Goal: Task Accomplishment & Management: Use online tool/utility

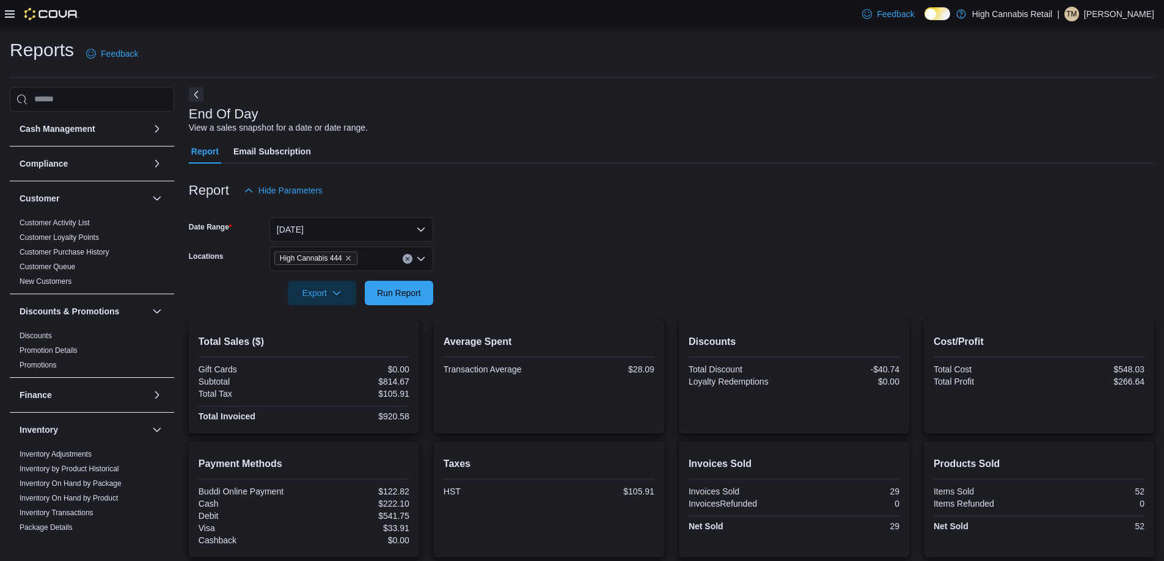
scroll to position [329, 0]
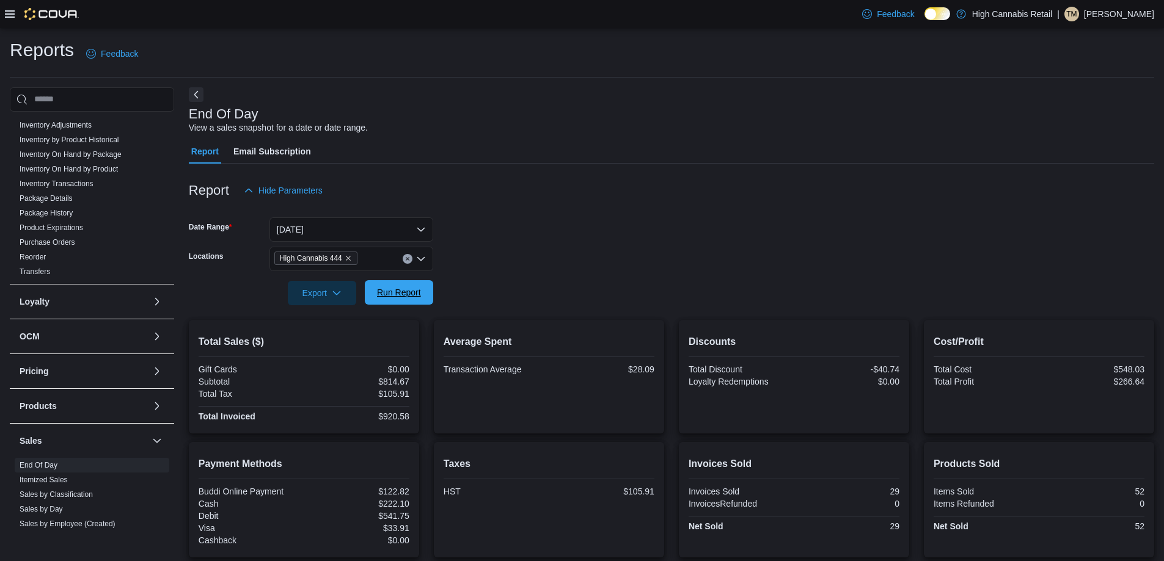
click at [413, 288] on span "Run Report" at bounding box center [399, 292] width 44 height 12
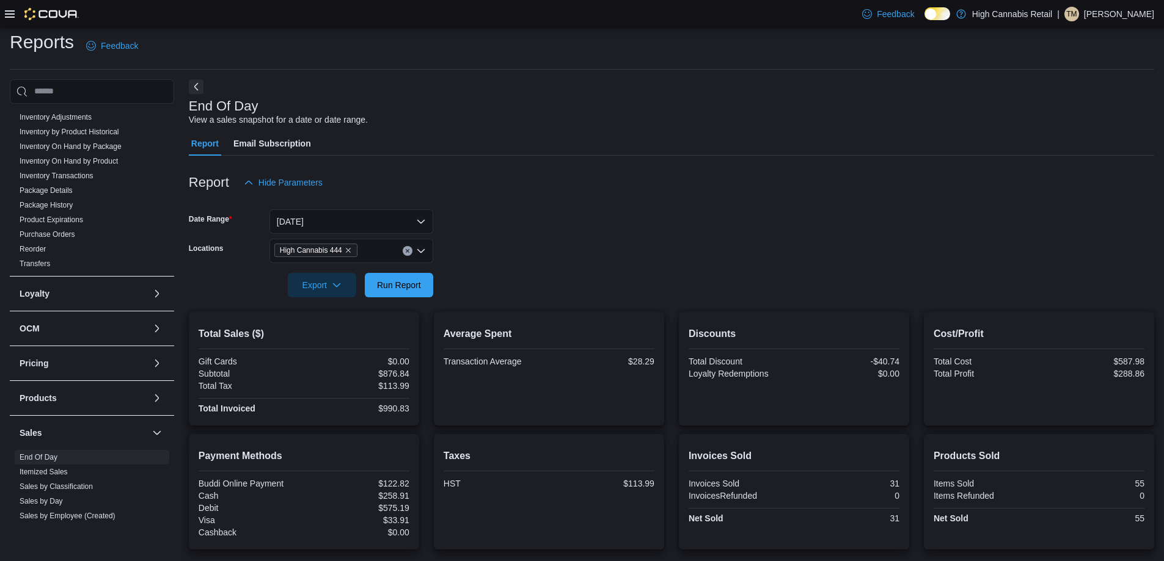
scroll to position [0, 0]
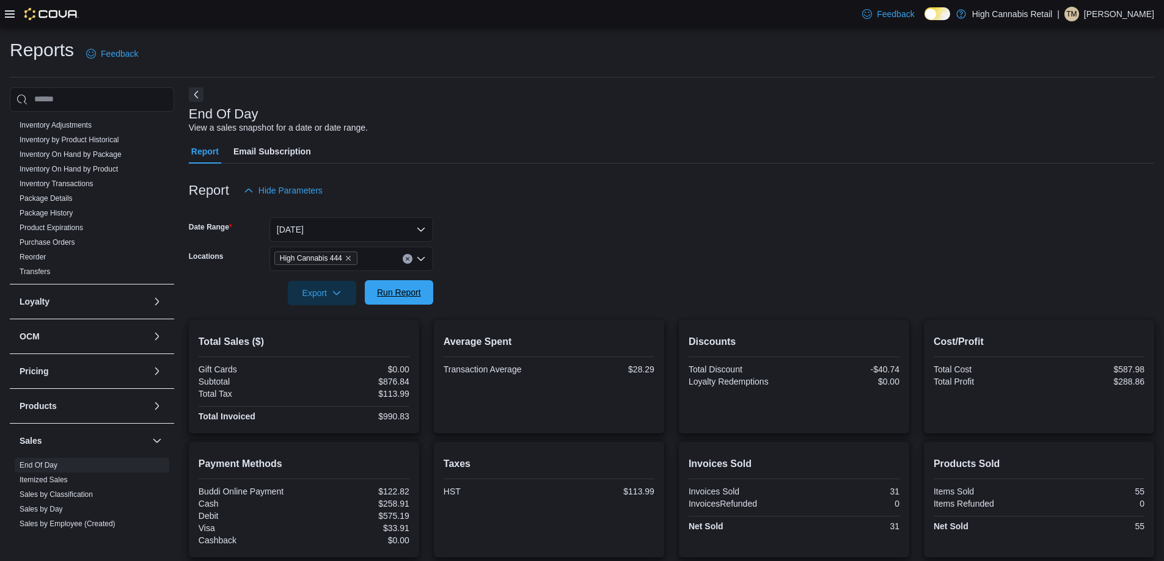
click at [414, 287] on span "Run Report" at bounding box center [399, 292] width 44 height 12
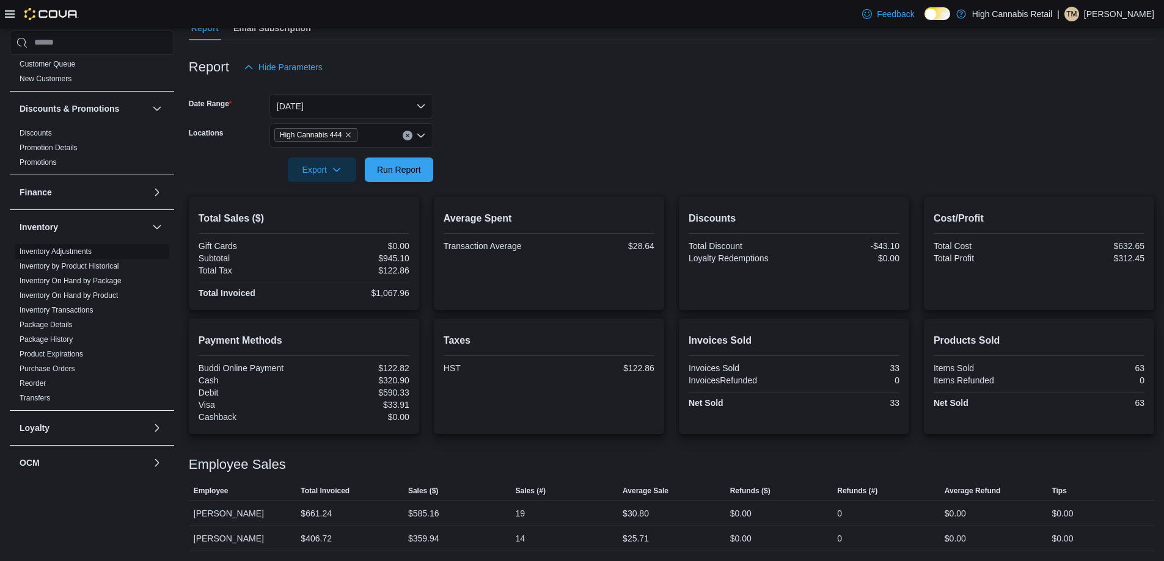
scroll to position [329, 0]
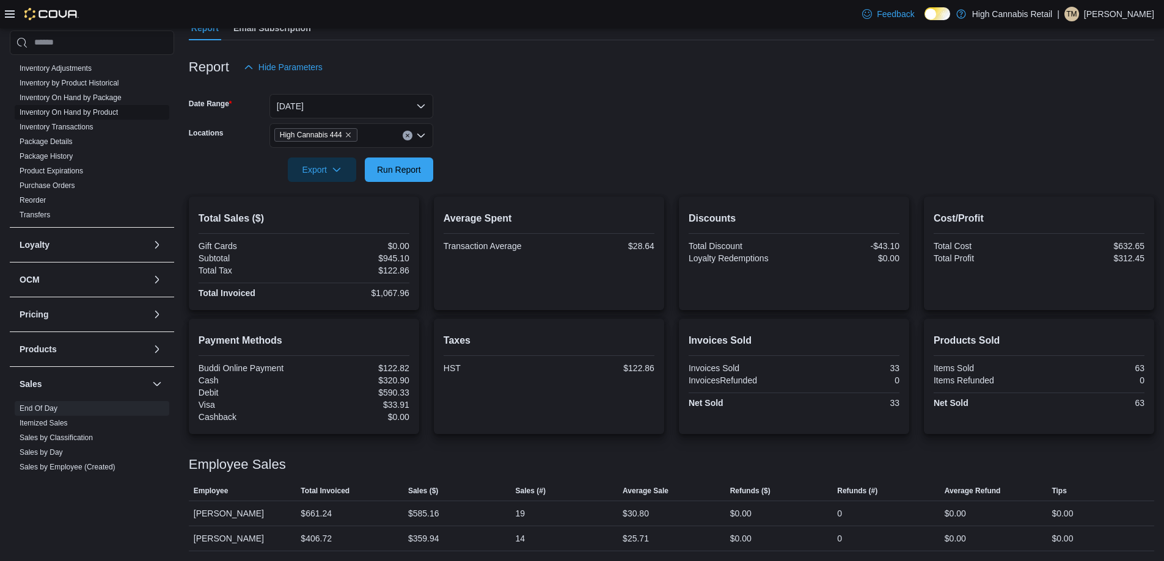
click at [107, 109] on link "Inventory On Hand by Product" at bounding box center [69, 112] width 98 height 9
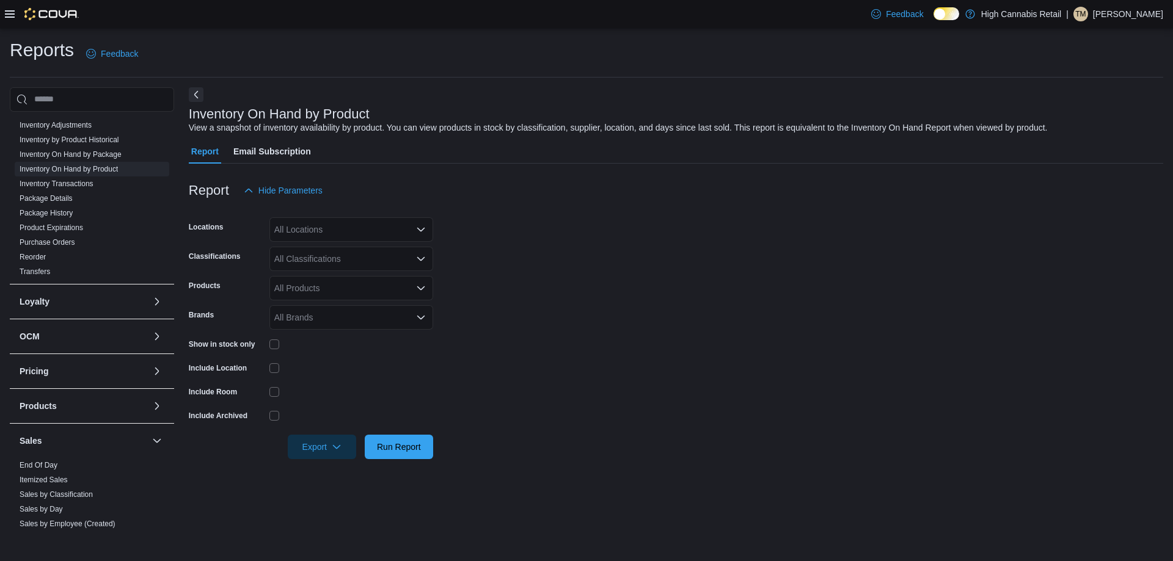
click at [338, 225] on div "All Locations" at bounding box center [351, 229] width 164 height 24
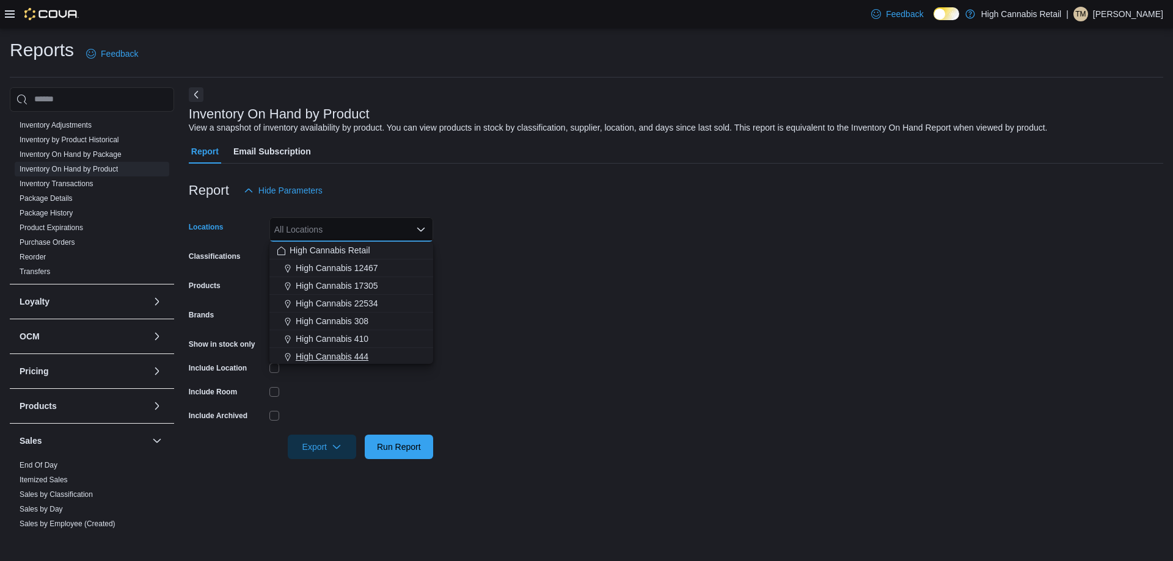
click at [381, 356] on div "High Cannabis 444" at bounding box center [351, 357] width 149 height 12
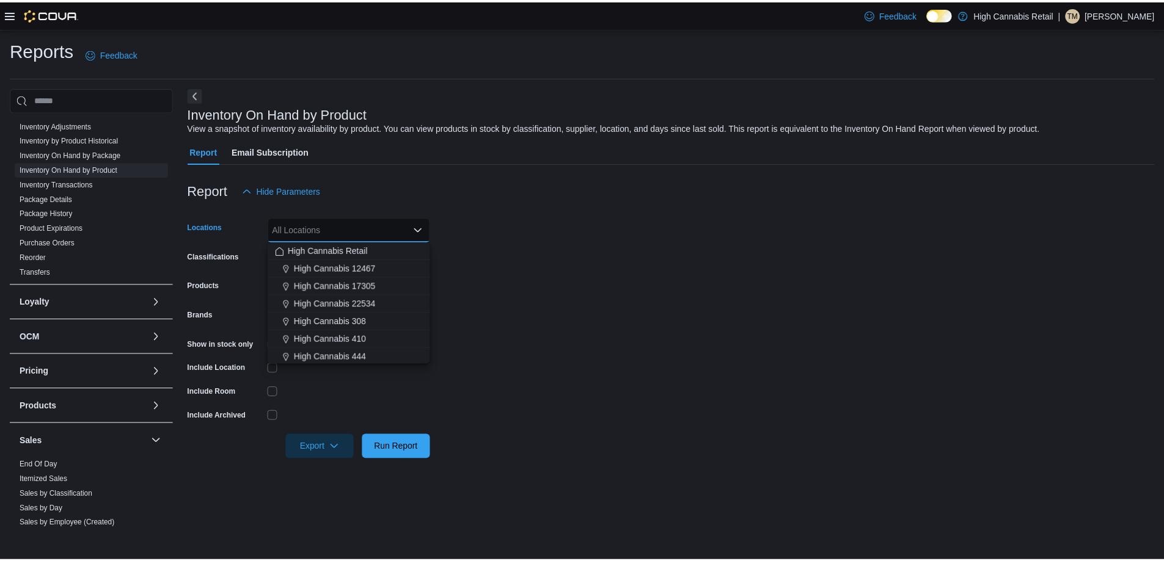
scroll to position [2, 0]
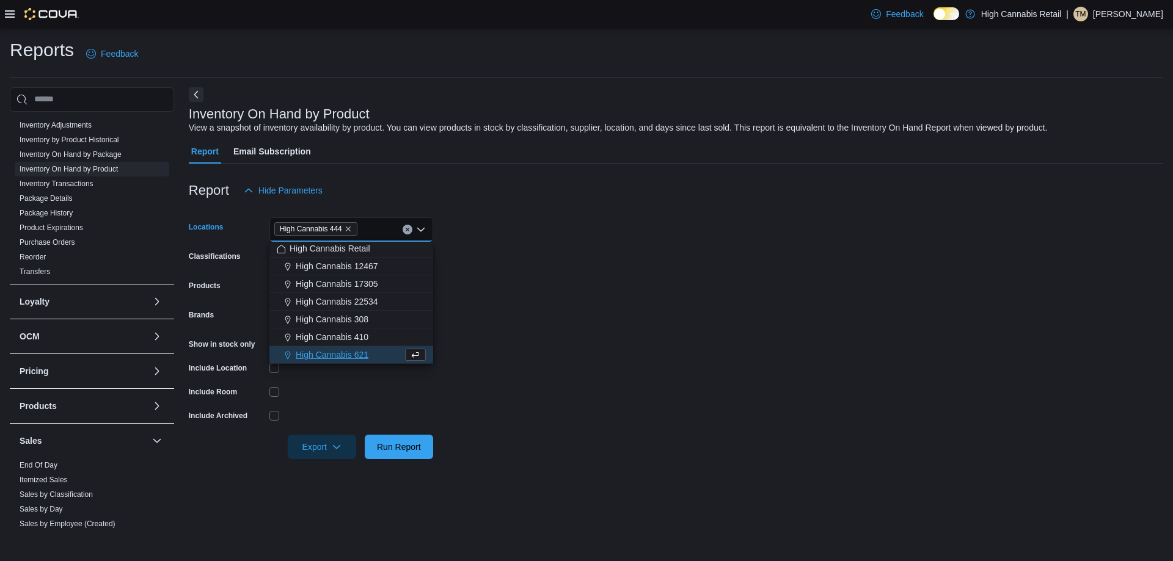
click at [573, 264] on form "Locations High Cannabis 444 Combo box. Selected. High Cannabis 444. Press Backs…" at bounding box center [676, 331] width 974 height 257
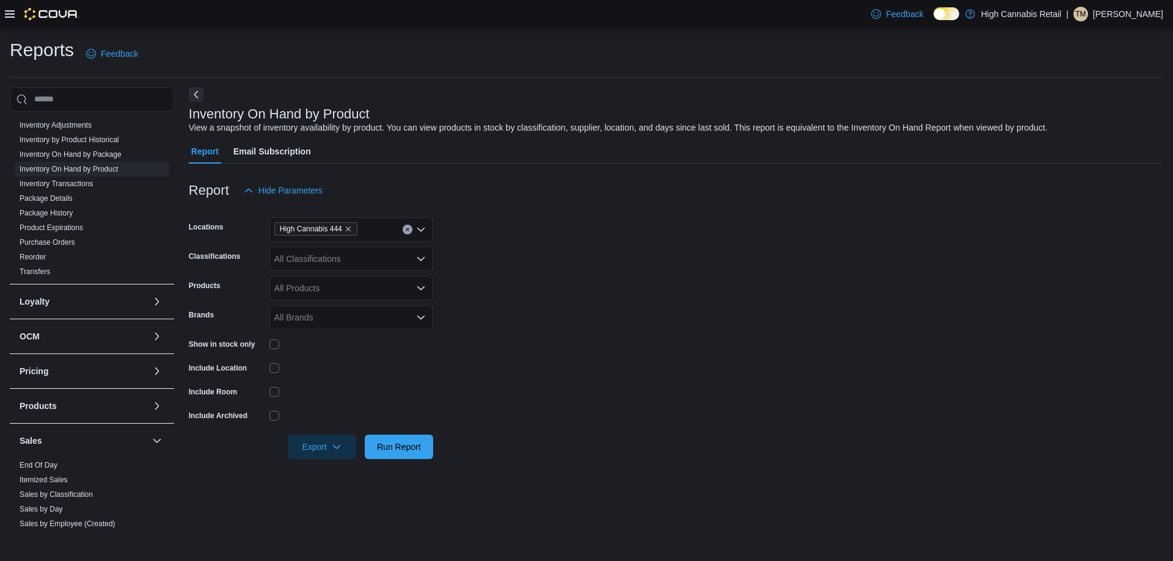
click at [374, 262] on div "All Classifications" at bounding box center [351, 259] width 164 height 24
type input "****"
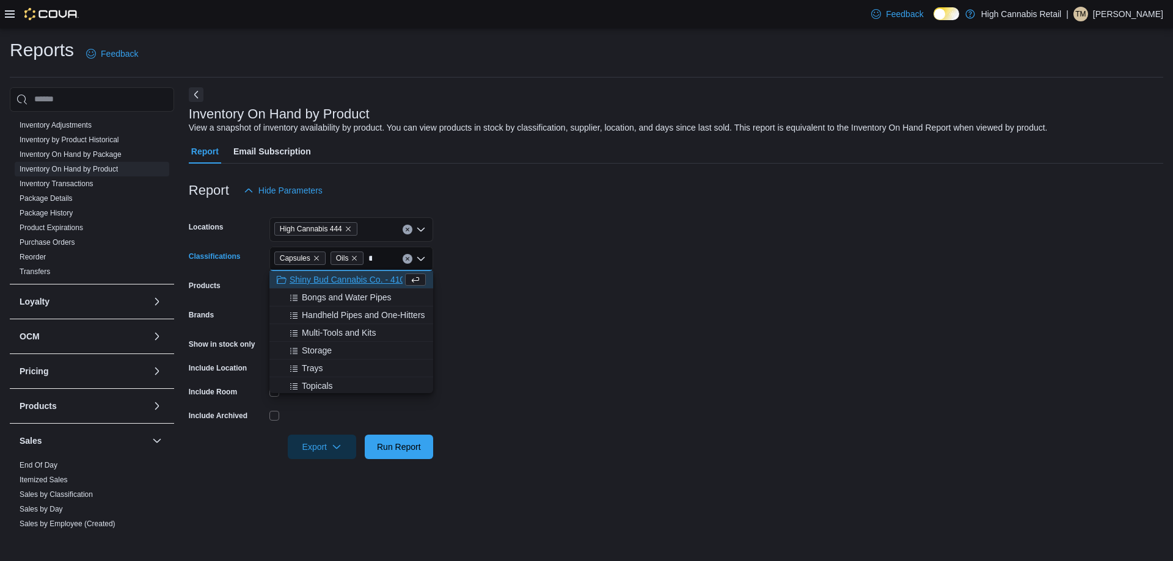
type input "***"
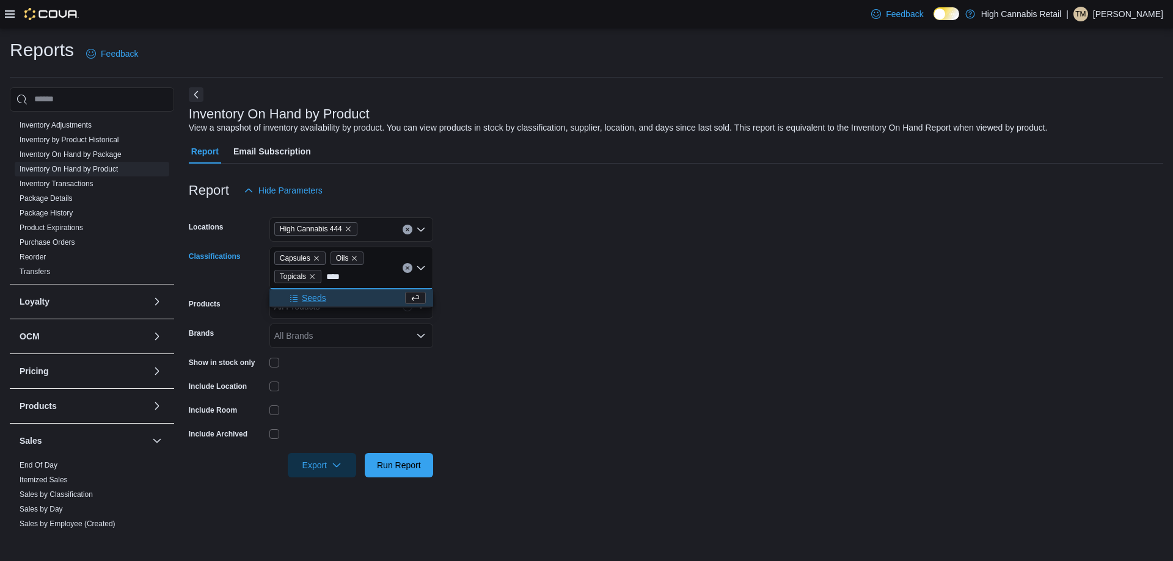
type input "*****"
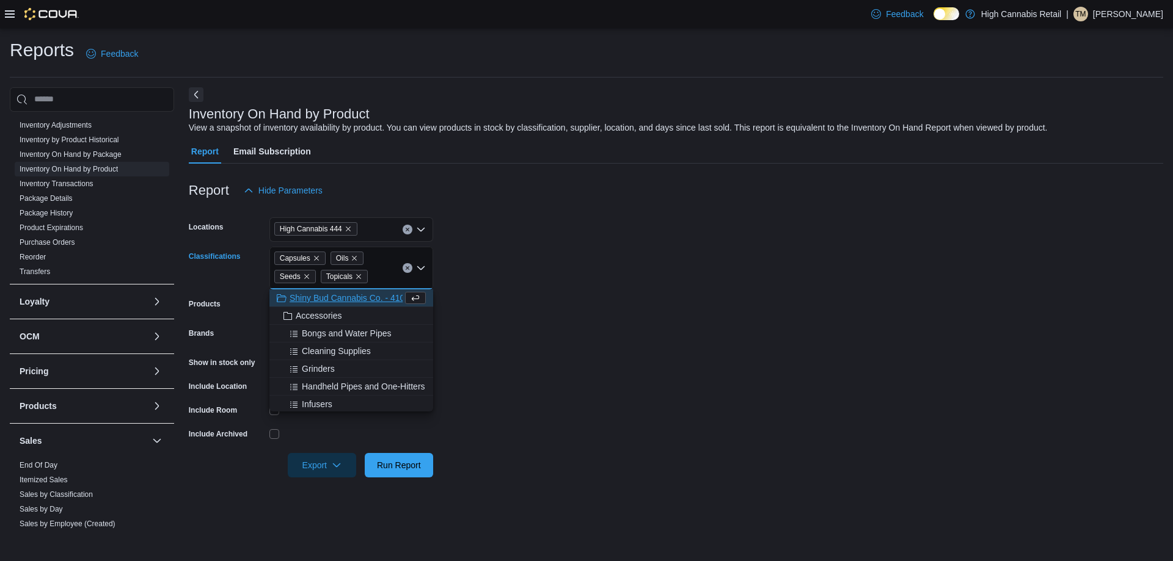
click at [536, 247] on form "Locations High Cannabis 444 Classifications Capsules Oils Seeds Topicals Combo …" at bounding box center [676, 340] width 974 height 275
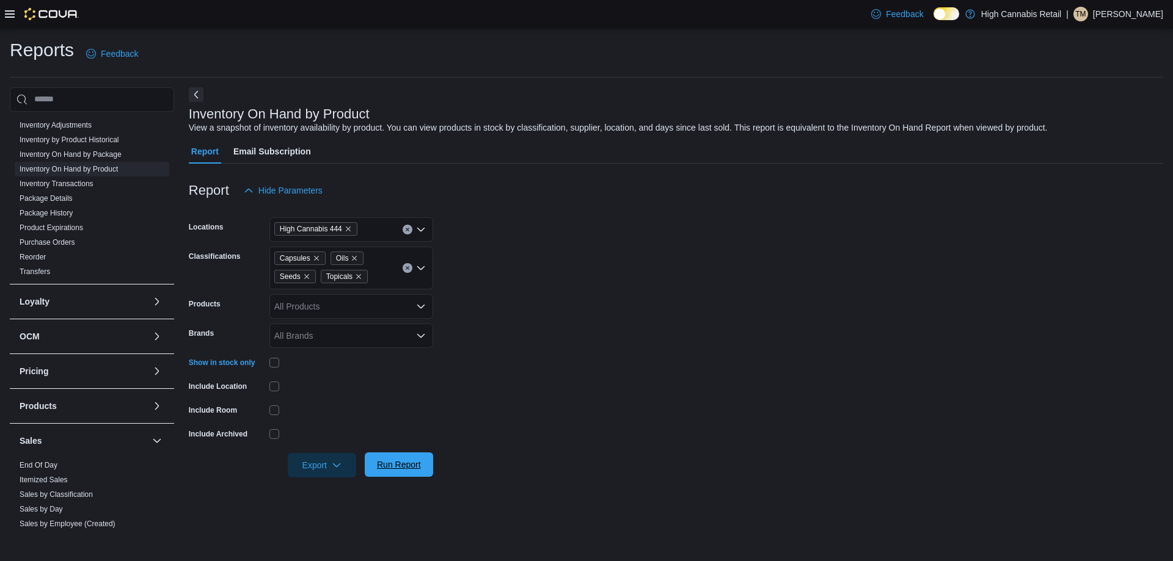
click at [393, 472] on span "Run Report" at bounding box center [399, 465] width 54 height 24
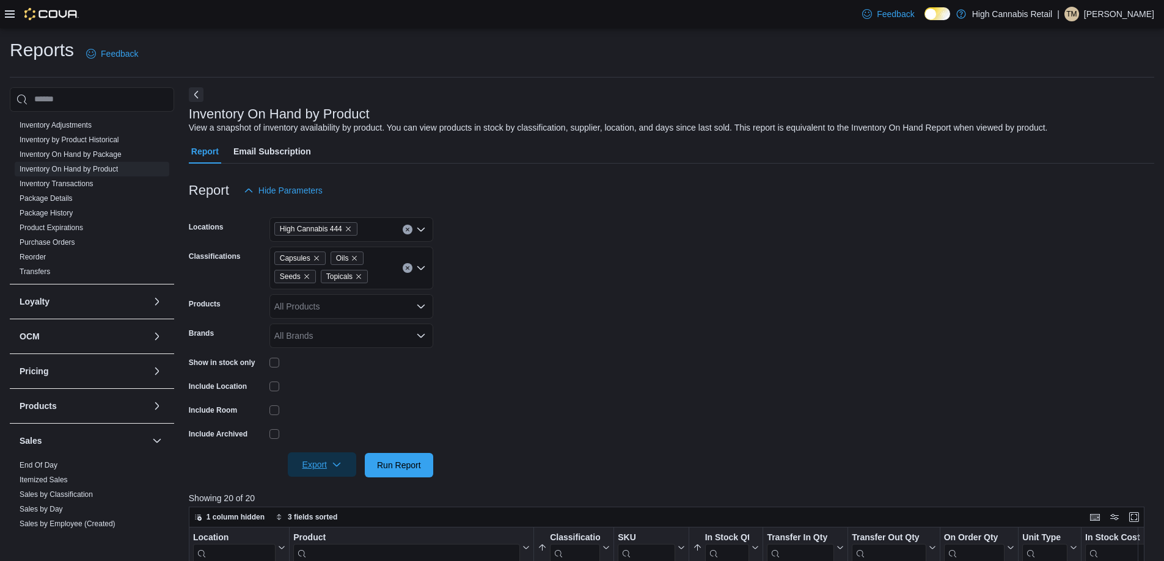
click at [327, 466] on span "Export" at bounding box center [322, 465] width 54 height 24
click at [346, 394] on span "Export to Excel" at bounding box center [323, 392] width 55 height 10
click at [406, 267] on icon "Clear input" at bounding box center [407, 267] width 3 height 3
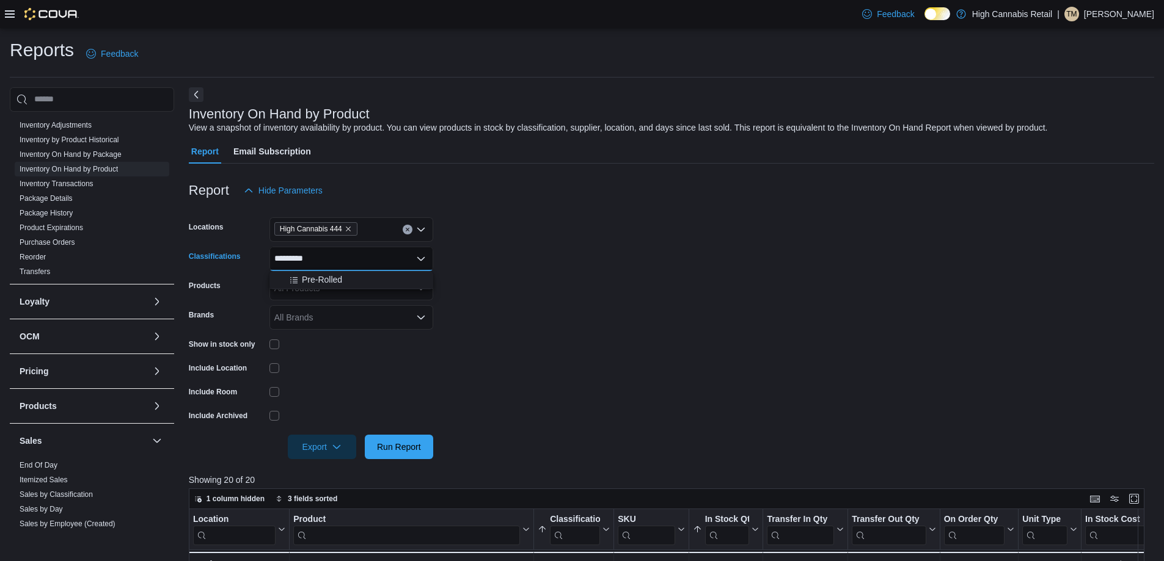
type input "**********"
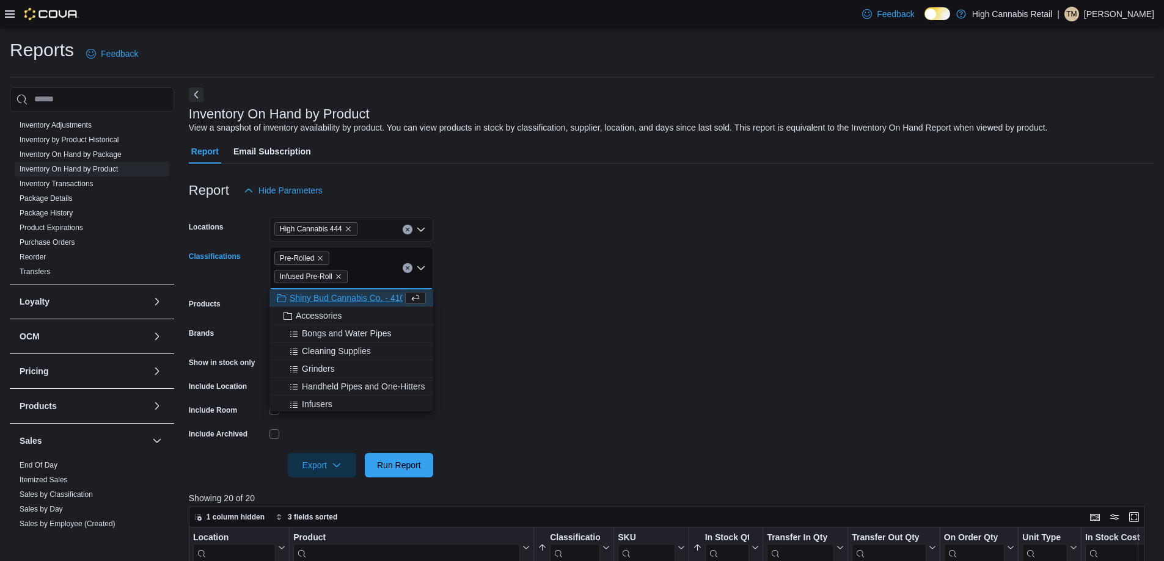
click at [751, 334] on form "Locations High Cannabis 444 Classifications Pre-Rolled Infused Pre-Roll Combo b…" at bounding box center [671, 340] width 965 height 275
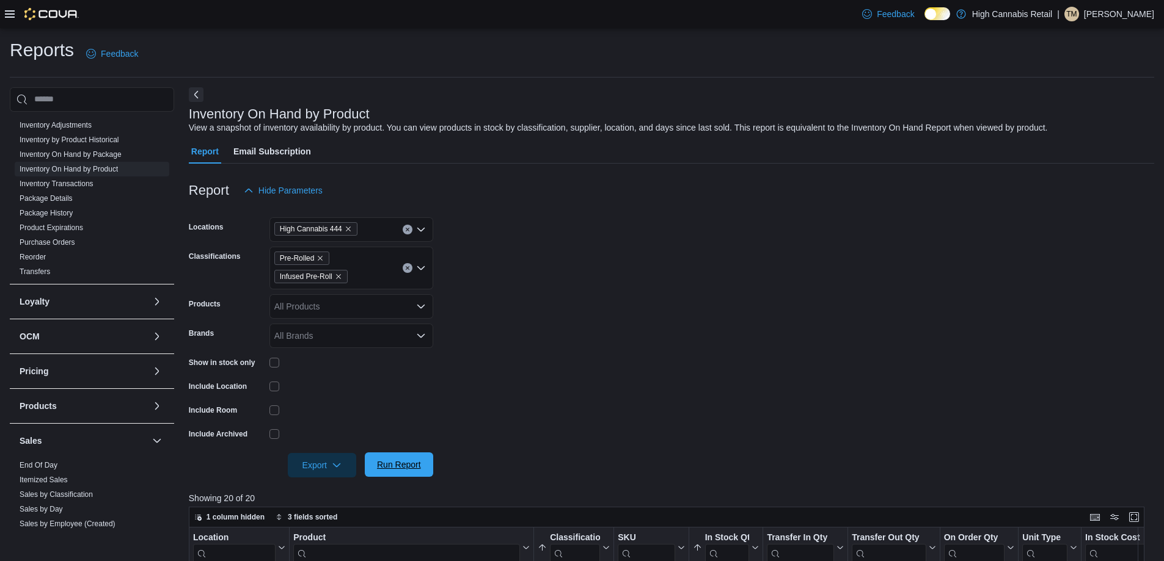
click at [421, 471] on span "Run Report" at bounding box center [399, 465] width 54 height 24
click at [324, 467] on span "Export" at bounding box center [322, 465] width 54 height 24
click at [346, 390] on span "Export to Excel" at bounding box center [323, 392] width 55 height 10
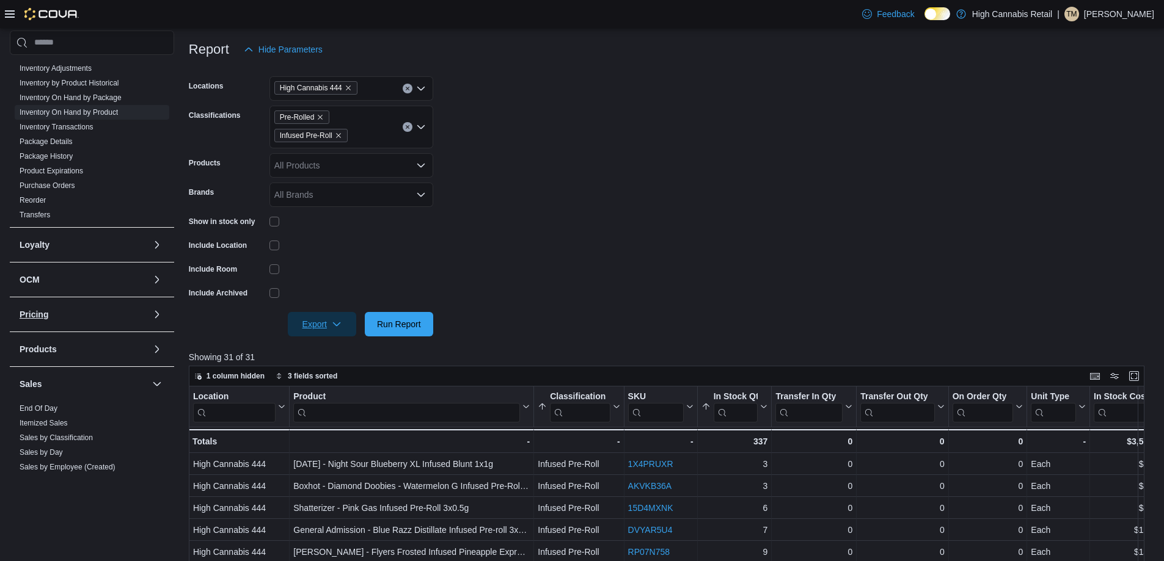
scroll to position [183, 0]
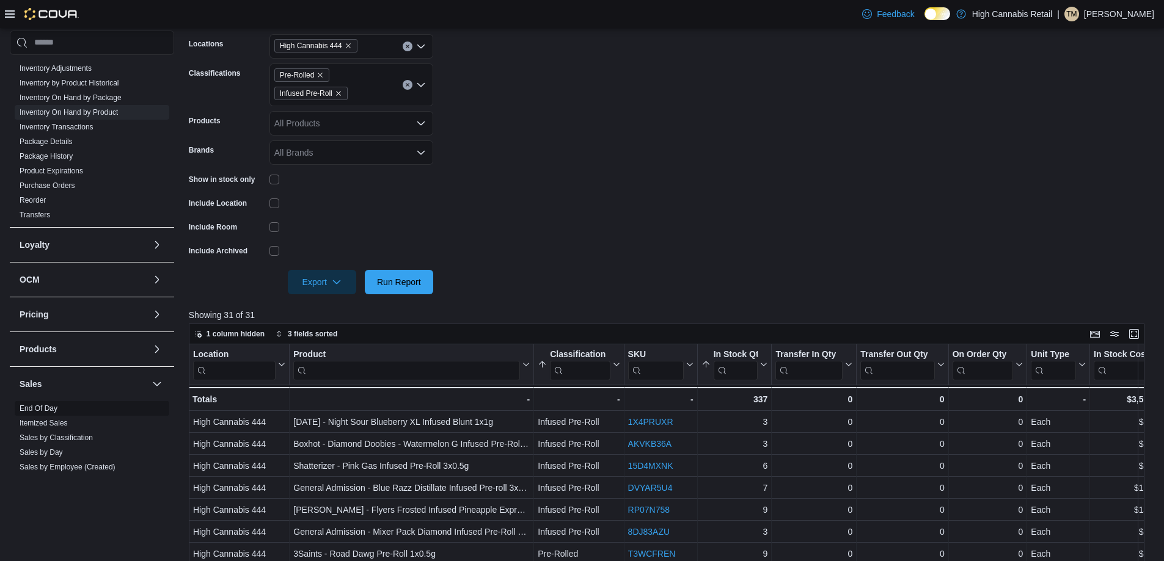
click at [53, 406] on link "End Of Day" at bounding box center [39, 408] width 38 height 9
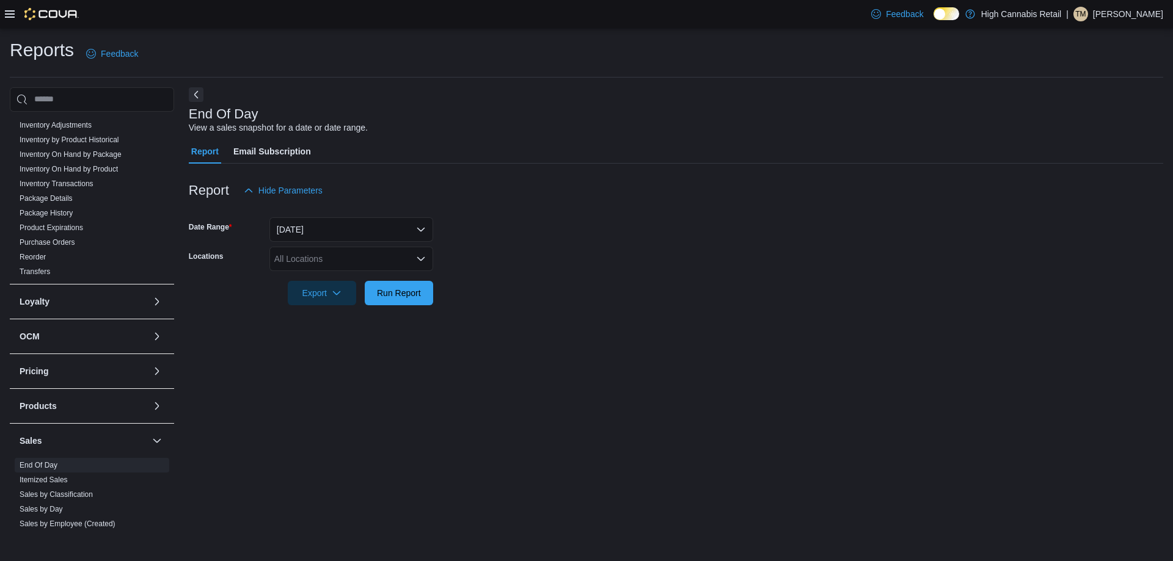
click at [349, 257] on div "All Locations" at bounding box center [351, 259] width 164 height 24
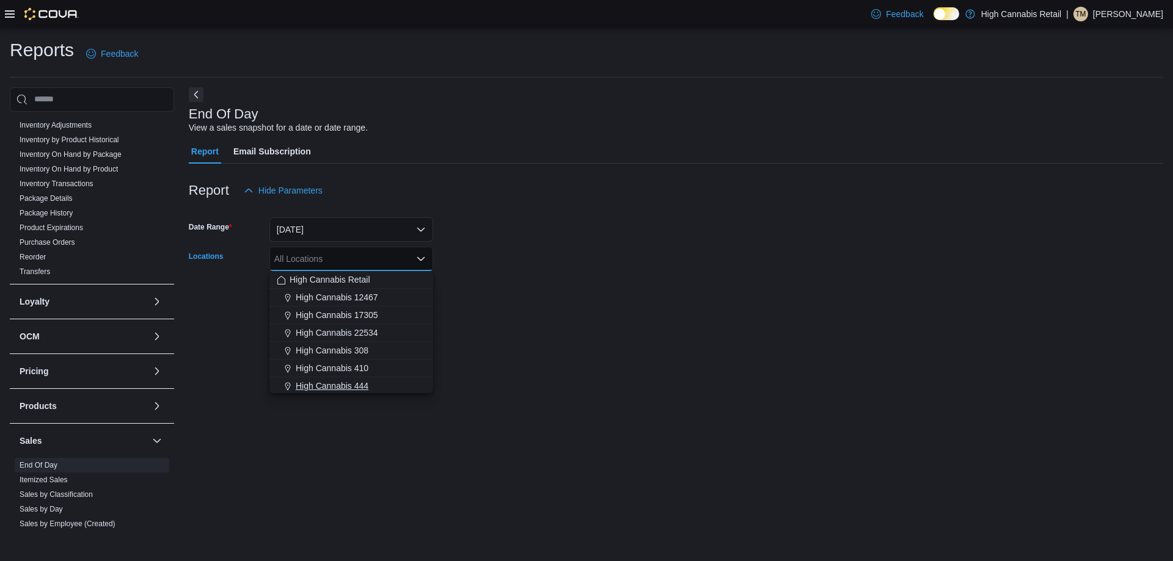
click at [393, 384] on div "High Cannabis 444" at bounding box center [351, 386] width 149 height 12
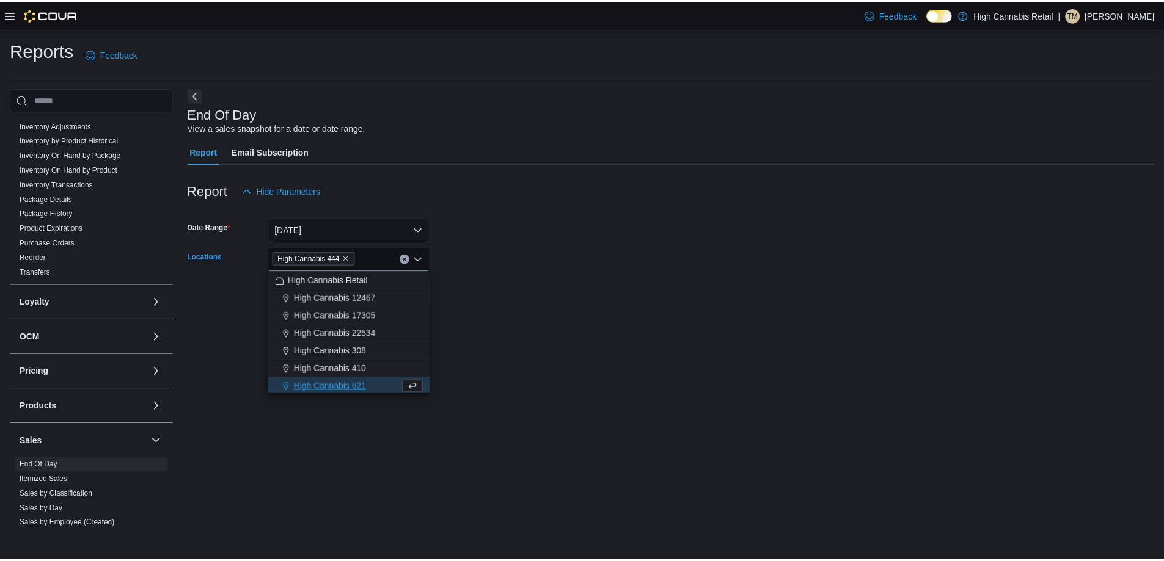
scroll to position [2, 0]
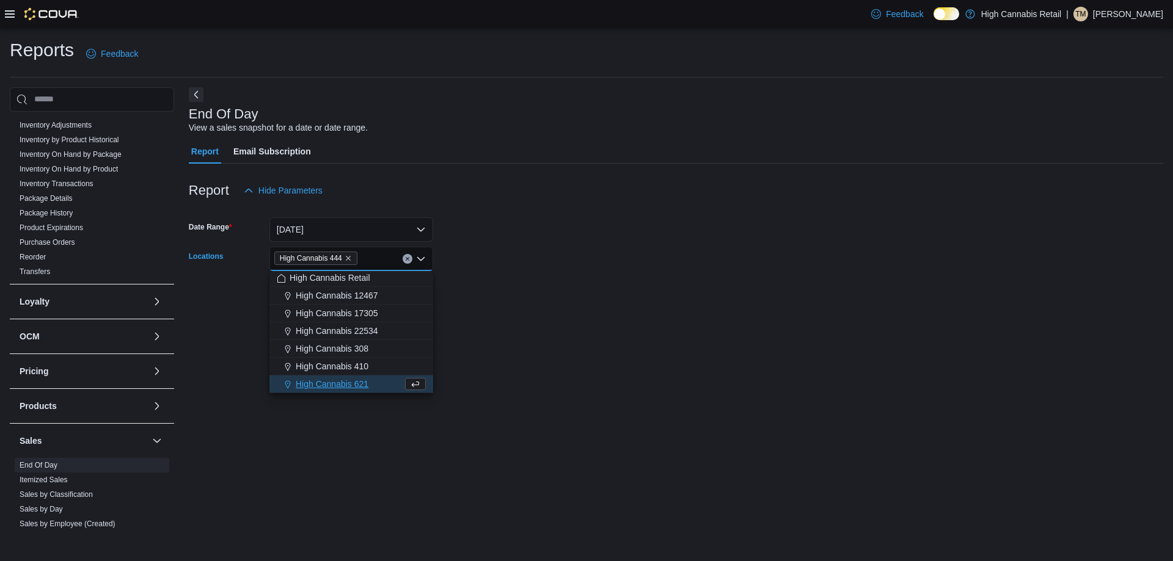
drag, startPoint x: 608, startPoint y: 296, endPoint x: 586, endPoint y: 297, distance: 22.0
click at [605, 297] on form "Date Range [DATE] Locations High Cannabis 444 Combo box. Selected. High Cannabi…" at bounding box center [676, 254] width 974 height 103
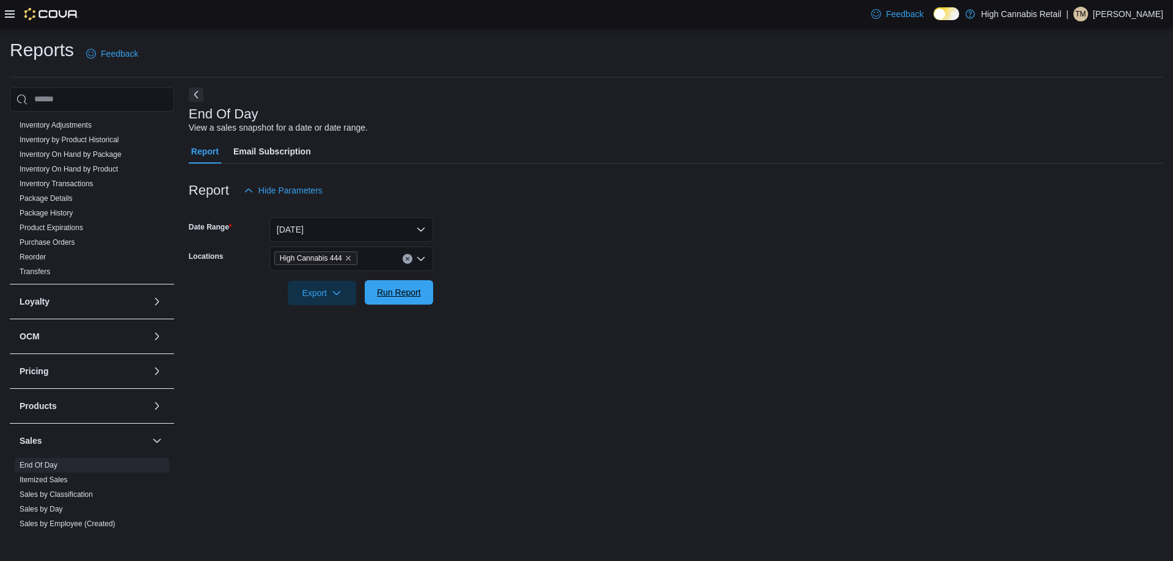
click at [412, 293] on span "Run Report" at bounding box center [399, 292] width 44 height 12
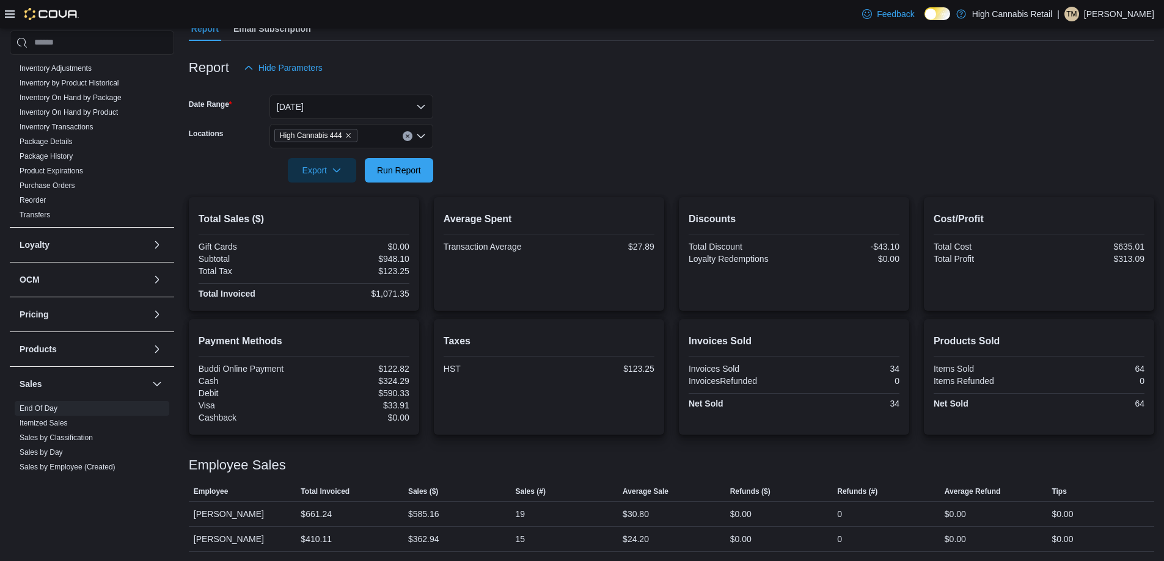
scroll to position [123, 0]
click at [411, 131] on div "High Cannabis 444" at bounding box center [351, 135] width 164 height 24
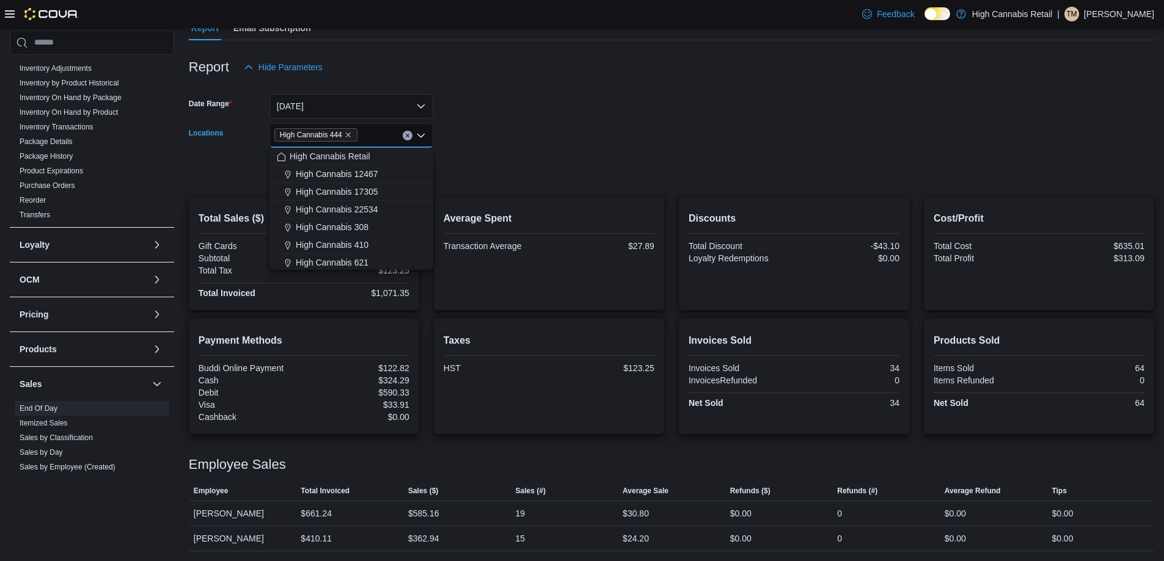
click at [410, 131] on button "Clear input" at bounding box center [408, 136] width 10 height 10
click at [377, 230] on div "High Cannabis 308" at bounding box center [351, 227] width 149 height 12
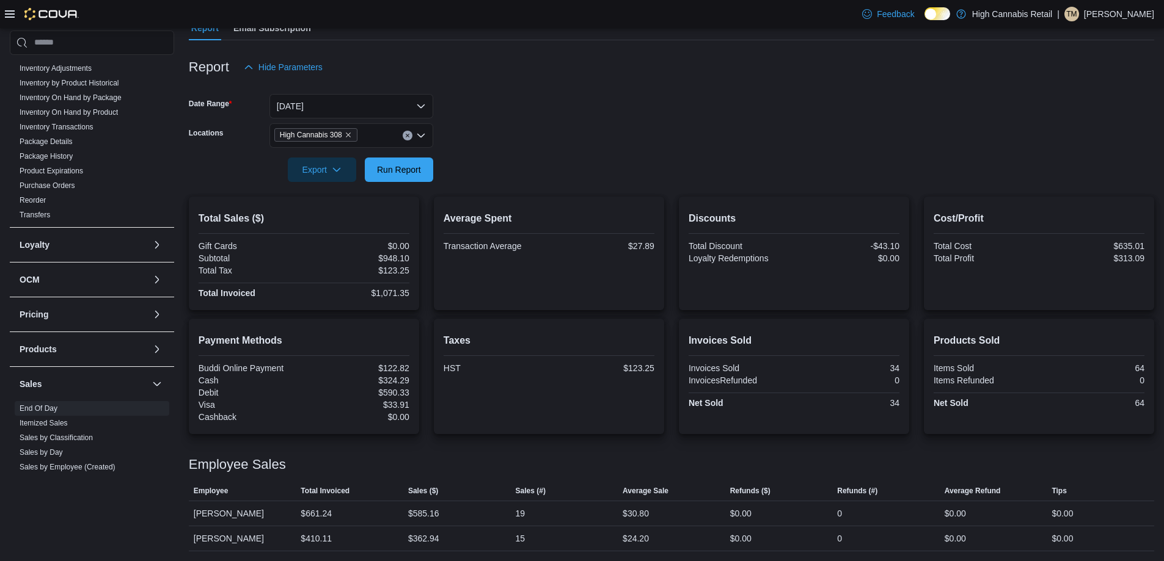
click at [517, 151] on div at bounding box center [671, 153] width 965 height 10
click at [423, 172] on span "Run Report" at bounding box center [399, 169] width 54 height 24
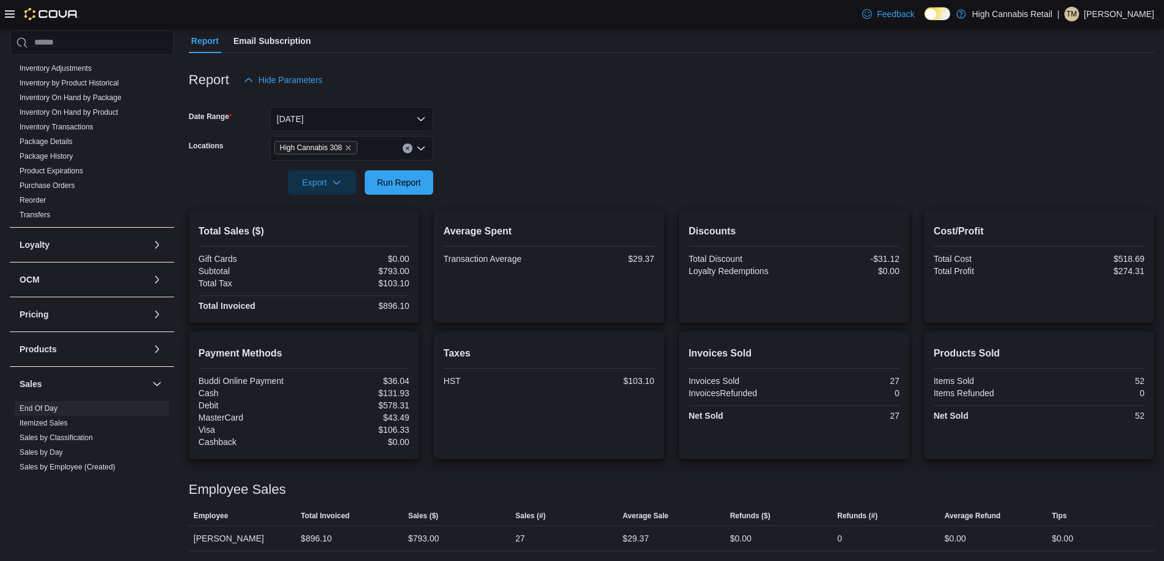
scroll to position [111, 0]
click at [405, 153] on button "Clear input" at bounding box center [408, 149] width 10 height 10
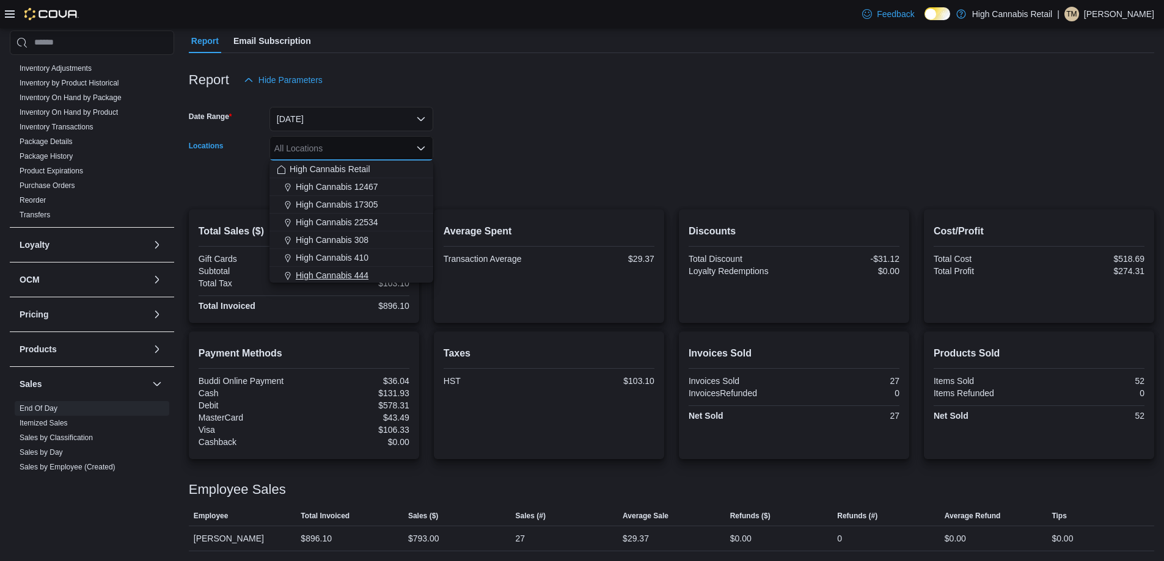
click at [381, 269] on div "High Cannabis 444" at bounding box center [351, 275] width 149 height 12
drag, startPoint x: 496, startPoint y: 167, endPoint x: 459, endPoint y: 175, distance: 38.0
click at [495, 167] on div at bounding box center [671, 166] width 965 height 10
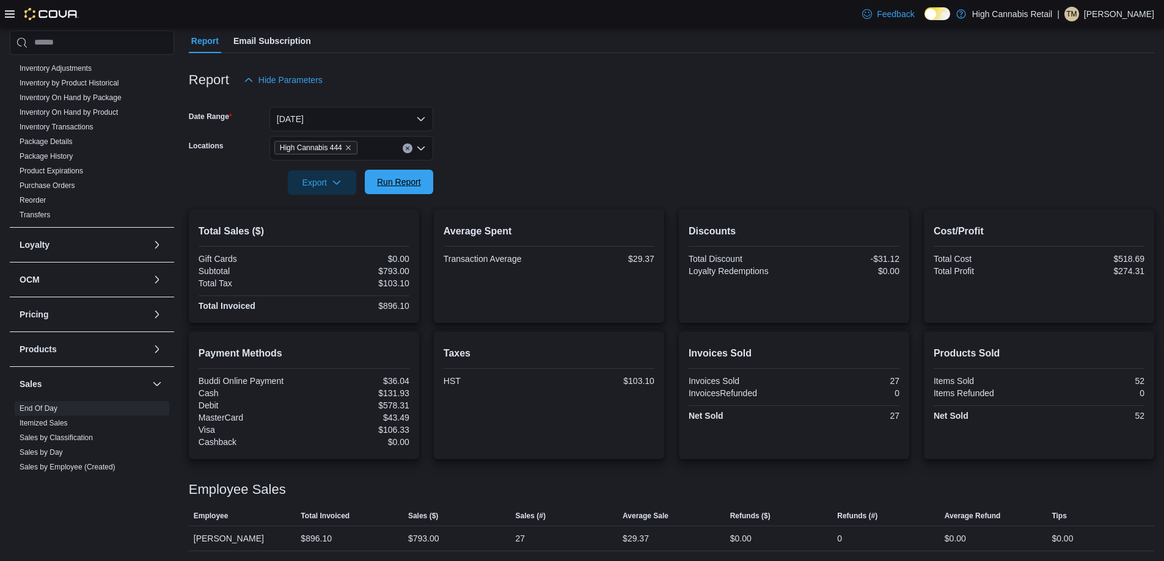
click at [426, 178] on button "Run Report" at bounding box center [399, 182] width 68 height 24
